Goal: Task Accomplishment & Management: Manage account settings

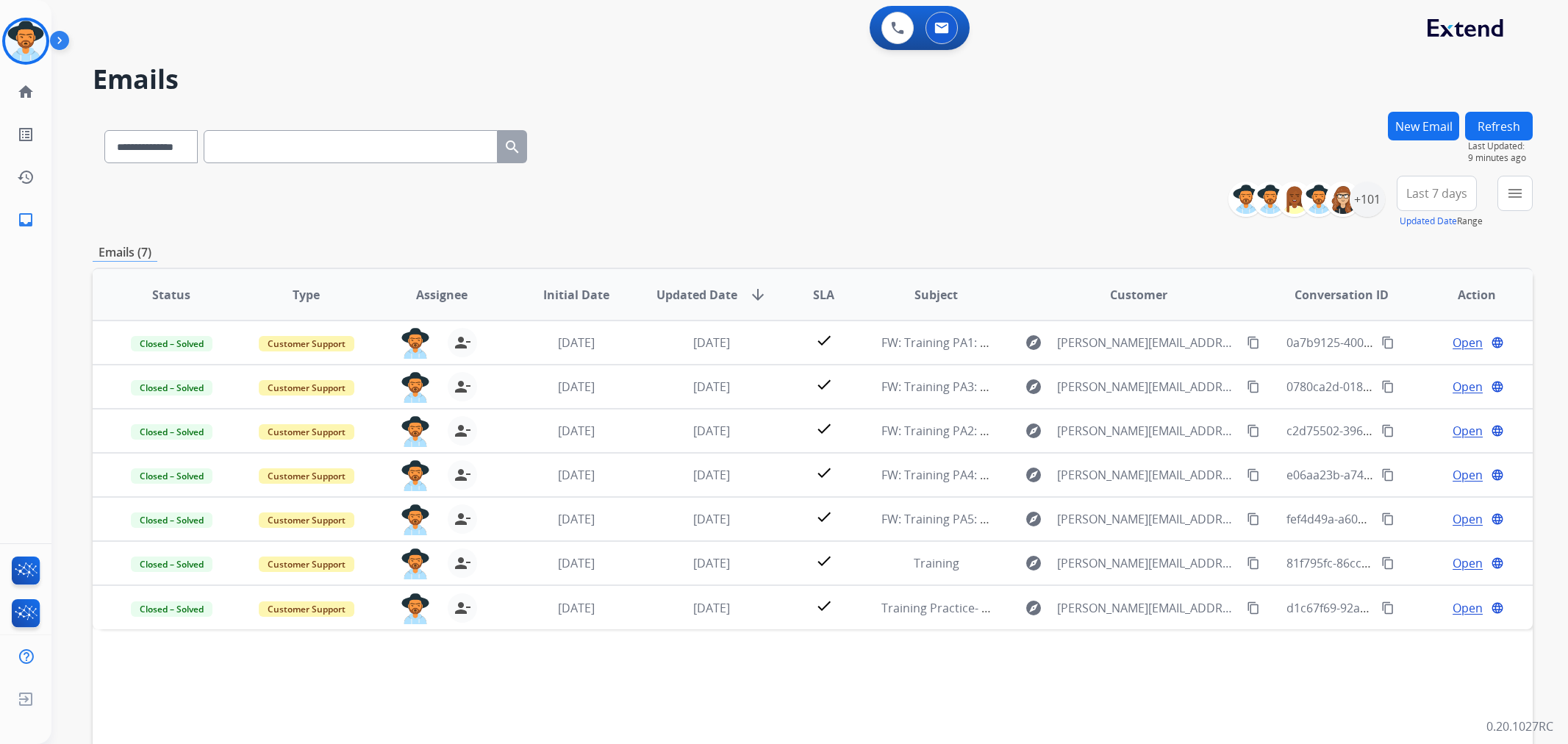
select select "**********"
click at [64, 48] on img at bounding box center [62, 43] width 25 height 28
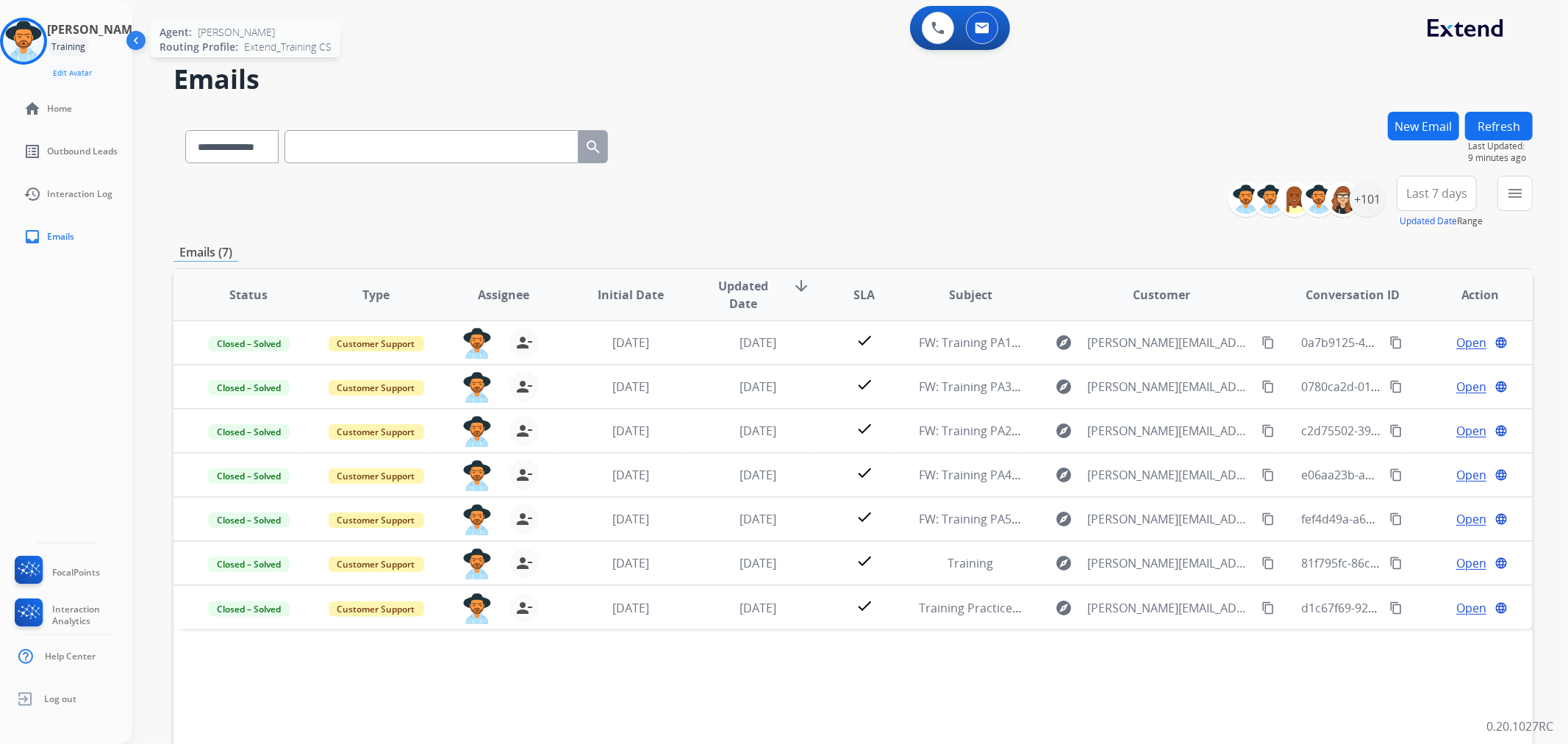
click at [44, 57] on img at bounding box center [23, 41] width 41 height 41
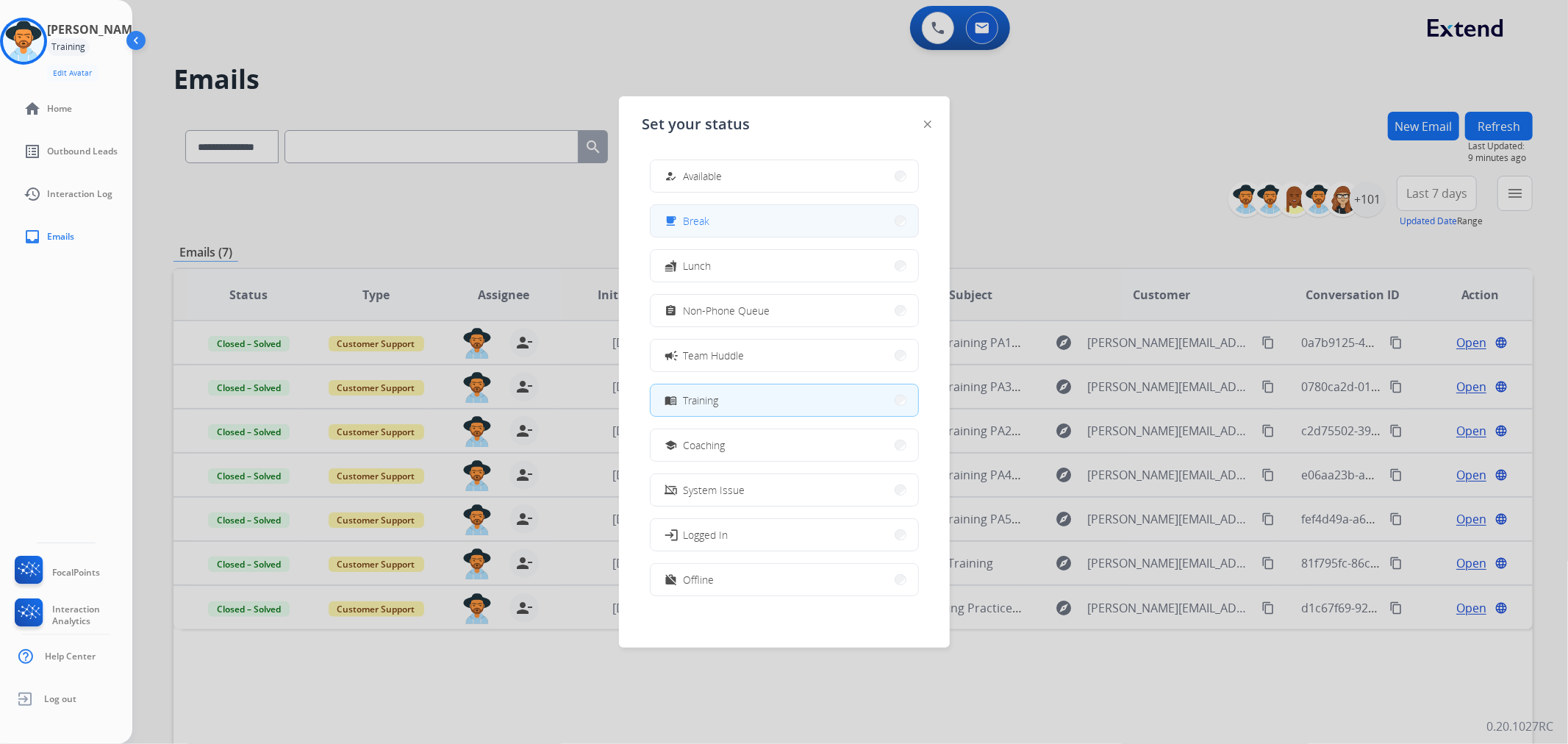
click at [785, 225] on button "free_breakfast Break" at bounding box center [784, 221] width 268 height 31
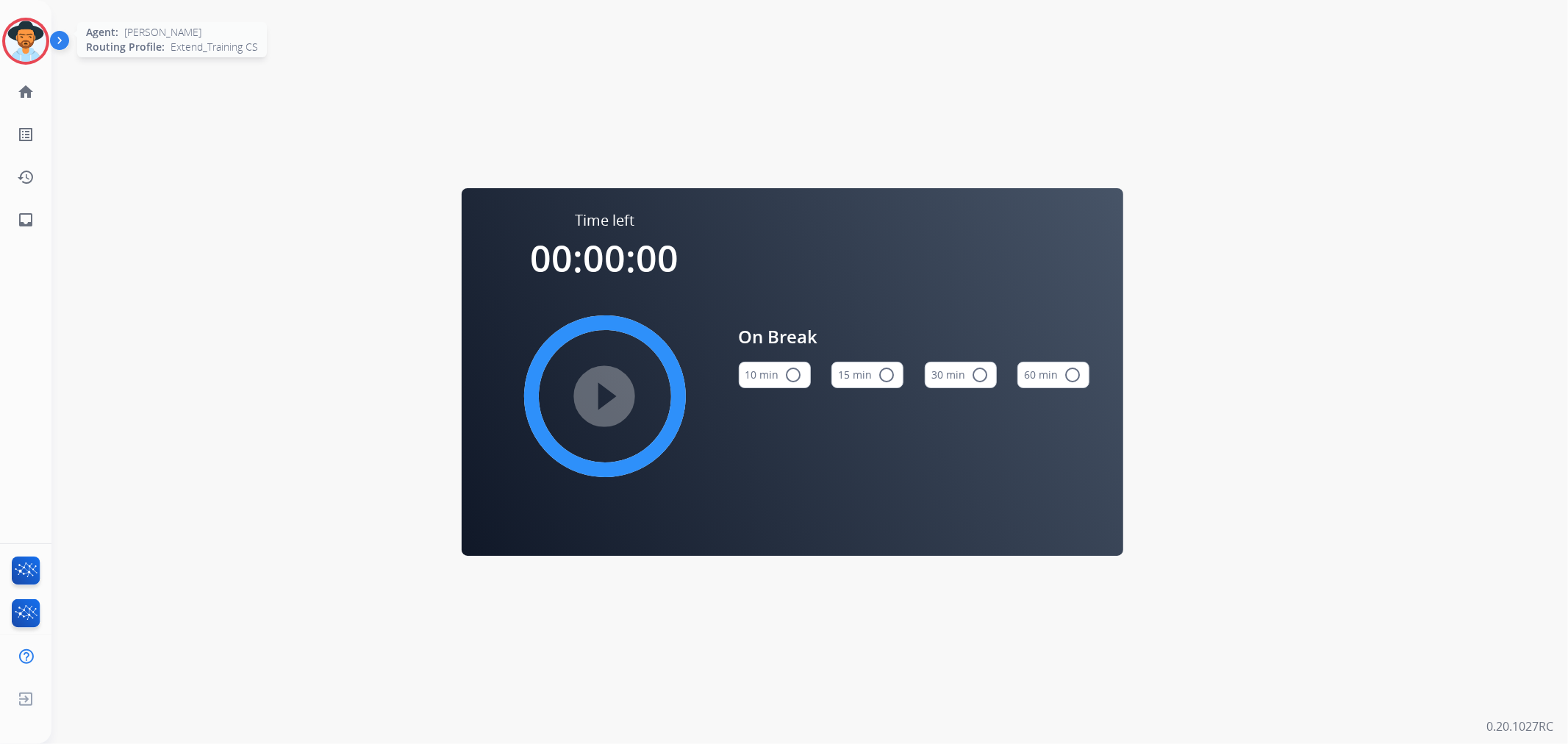
click at [48, 34] on div "Agent: [PERSON_NAME] Profile: Extend_Training CS" at bounding box center [25, 41] width 47 height 47
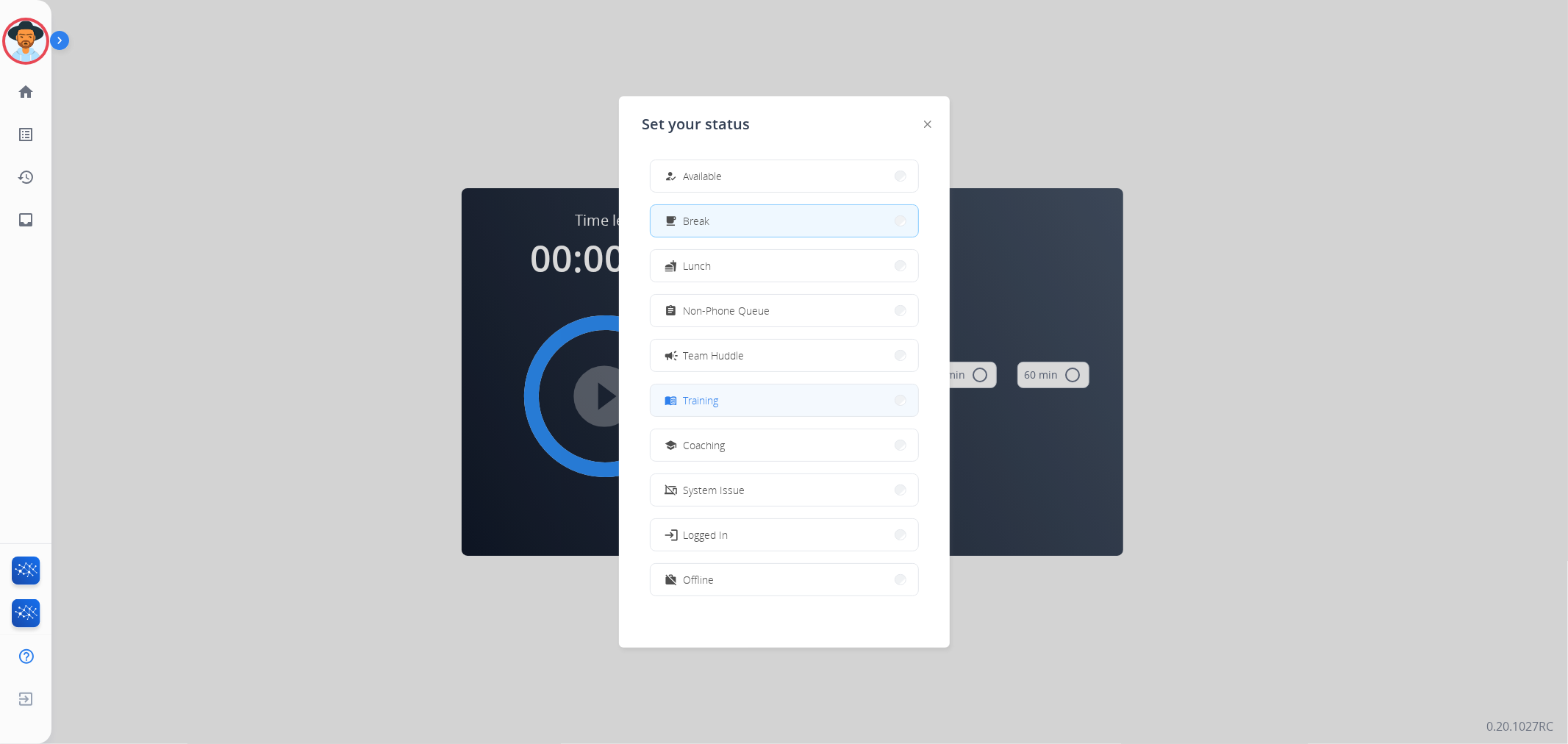
click at [711, 403] on span "Training" at bounding box center [701, 400] width 35 height 16
